Goal: Navigation & Orientation: Understand site structure

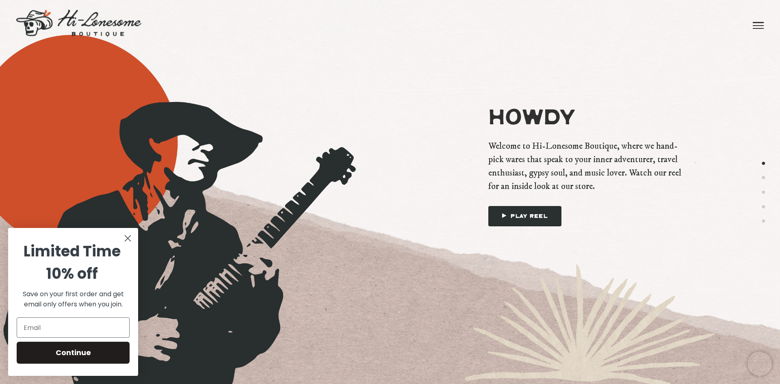
click at [499, 259] on div "Howdy Welcome to Hi-Lonesome Boutique, where we hand-pick wares that speak to y…" at bounding box center [585, 192] width 285 height 222
click at [121, 239] on circle "Close dialog" at bounding box center [127, 238] width 13 height 13
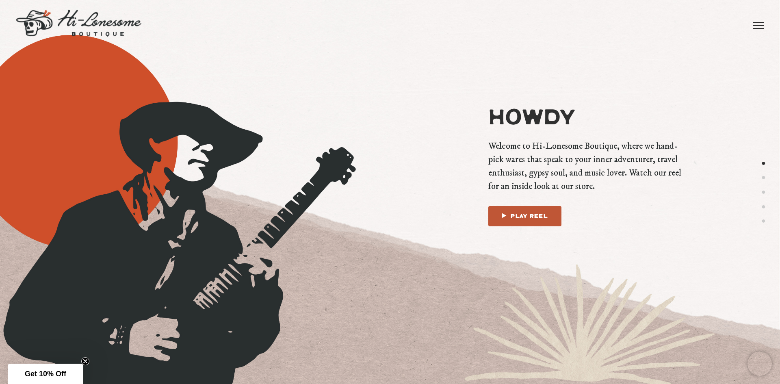
click at [507, 216] on icon at bounding box center [506, 215] width 9 height 5
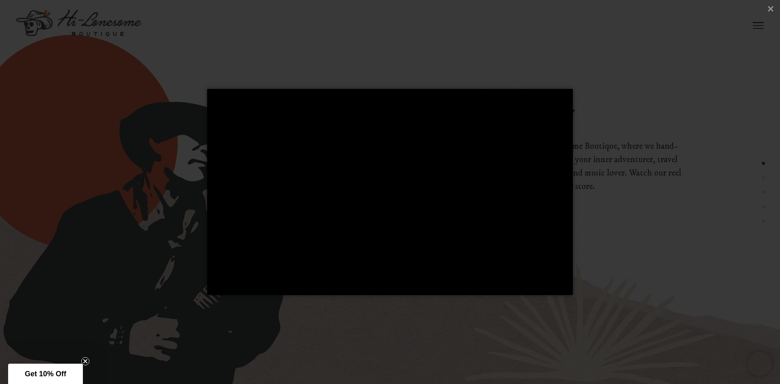
click at [718, 141] on div at bounding box center [390, 192] width 780 height 384
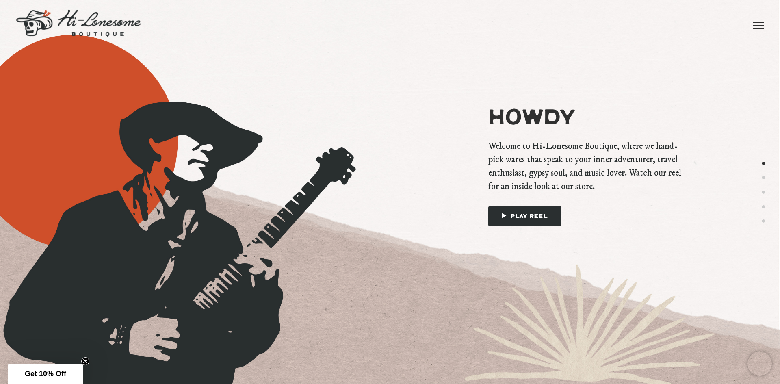
click at [765, 23] on div "Howdy About Love Letters Brands Say Hello" at bounding box center [390, 20] width 780 height 41
click at [762, 23] on link at bounding box center [758, 25] width 11 height 50
click at [652, 27] on link "Brands" at bounding box center [662, 20] width 45 height 41
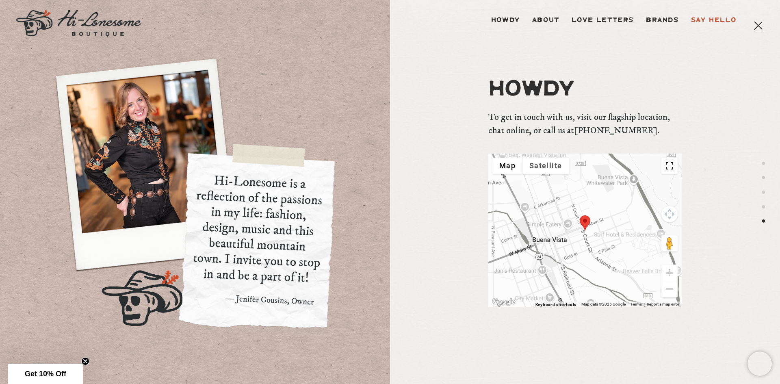
click at [584, 254] on div at bounding box center [585, 231] width 193 height 154
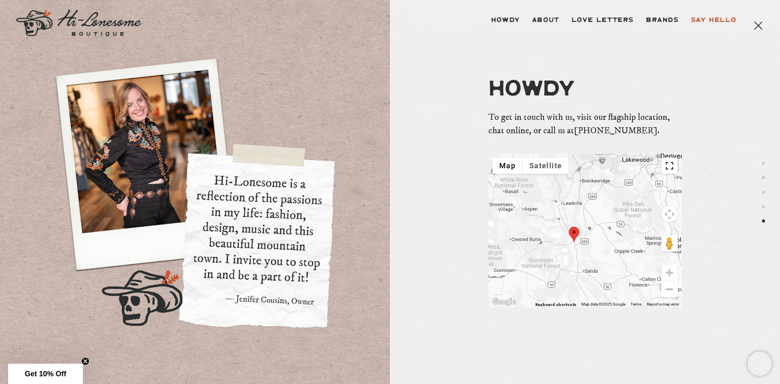
drag, startPoint x: 620, startPoint y: 266, endPoint x: 580, endPoint y: 267, distance: 39.9
click at [580, 267] on div at bounding box center [585, 231] width 193 height 154
